Goal: Task Accomplishment & Management: Use online tool/utility

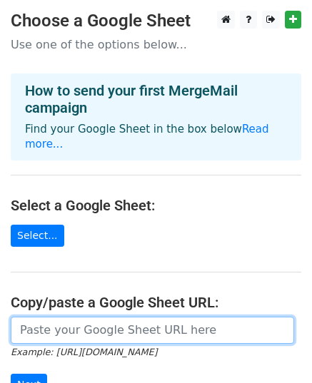
click at [69, 318] on input "url" at bounding box center [152, 330] width 283 height 27
paste input "[URL][DOMAIN_NAME]"
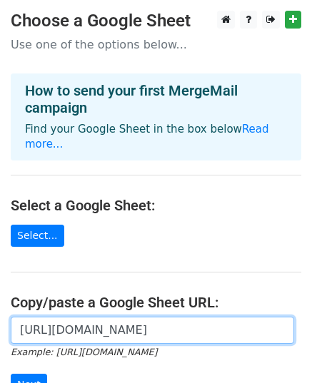
scroll to position [0, 300]
type input "[URL][DOMAIN_NAME]"
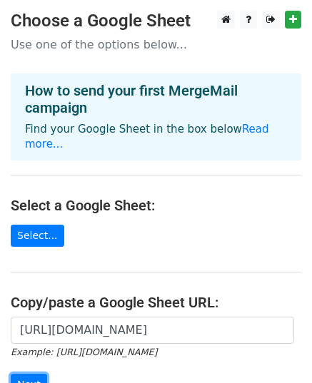
scroll to position [0, 0]
click at [39, 374] on input "Next" at bounding box center [29, 385] width 36 height 22
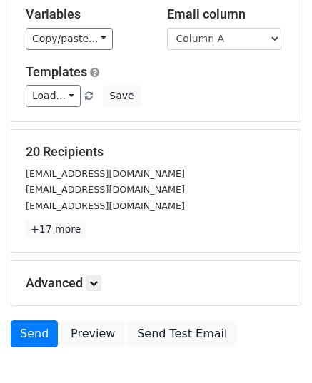
scroll to position [214, 0]
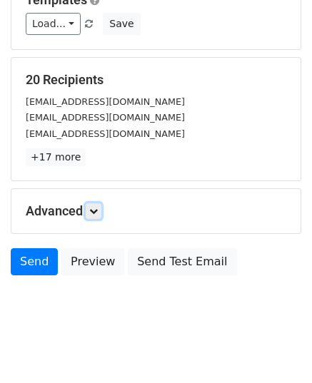
click at [96, 208] on icon at bounding box center [93, 211] width 9 height 9
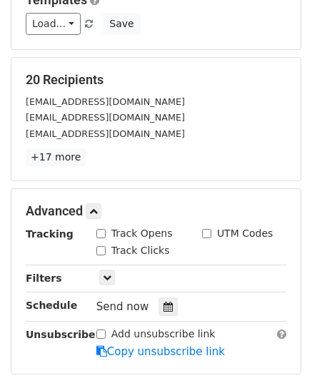
click at [94, 233] on div "Track Opens" at bounding box center [139, 234] width 106 height 17
click at [104, 231] on input "Track Opens" at bounding box center [100, 233] width 9 height 9
checkbox input "true"
click at [101, 251] on input "Track Clicks" at bounding box center [100, 250] width 9 height 9
checkbox input "true"
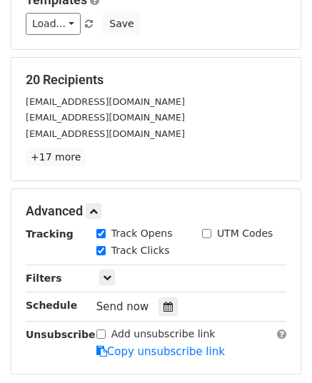
click at [163, 305] on icon at bounding box center [167, 307] width 9 height 10
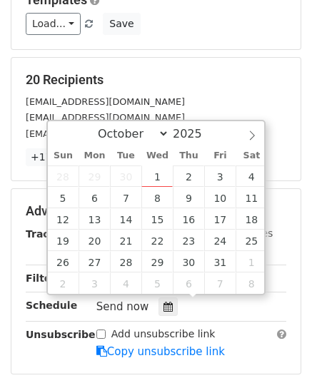
type input "2025-10-02 12:00"
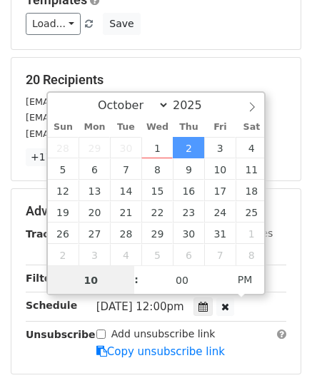
type input "10"
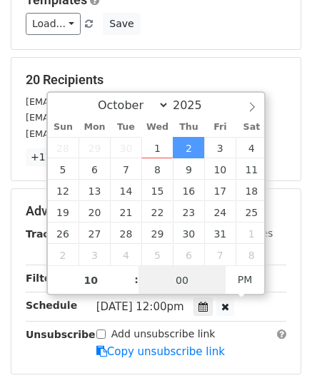
drag, startPoint x: 151, startPoint y: 281, endPoint x: 177, endPoint y: 279, distance: 25.7
click at [153, 281] on input "00" at bounding box center [181, 280] width 87 height 29
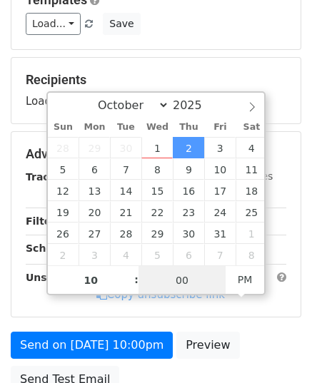
type input "2025-10-02 10:00"
click at [260, 281] on span "PM" at bounding box center [245, 280] width 39 height 29
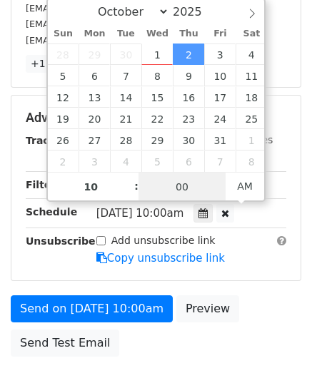
scroll to position [286, 0]
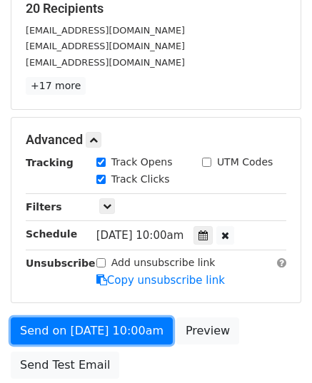
click at [107, 328] on link "Send on Oct 2 at 10:00am" at bounding box center [92, 331] width 162 height 27
